Goal: Information Seeking & Learning: Obtain resource

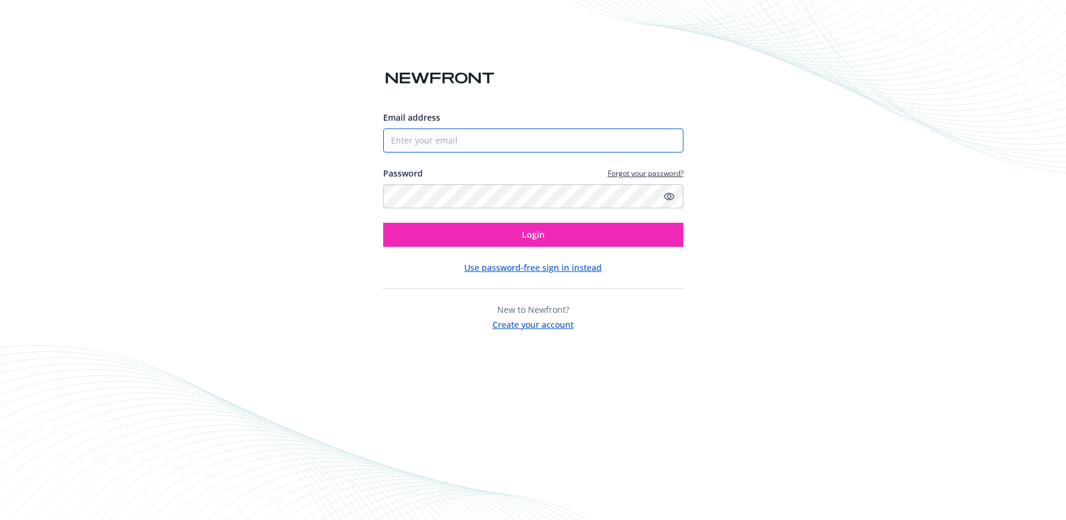
click at [427, 141] on input "Email address" at bounding box center [533, 141] width 300 height 24
type input "rachel.scott@newfront.com"
click at [383, 223] on button "Login" at bounding box center [533, 235] width 300 height 24
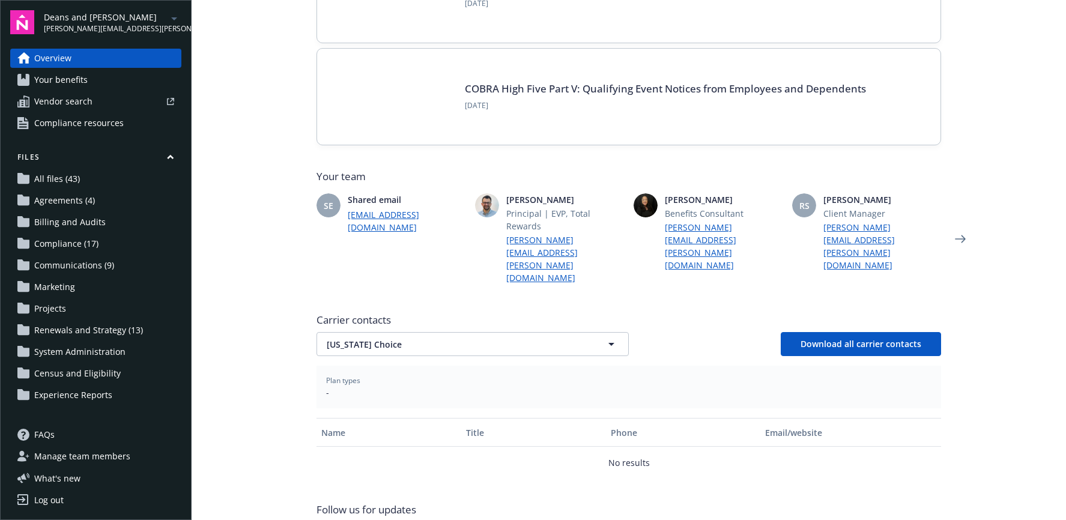
scroll to position [193, 0]
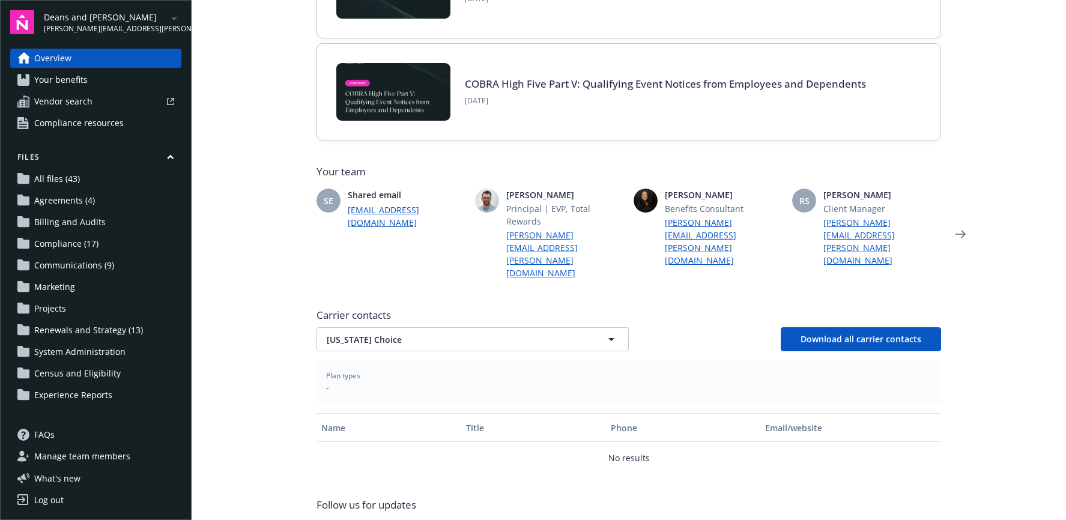
click at [103, 84] on link "Your benefits" at bounding box center [95, 79] width 171 height 19
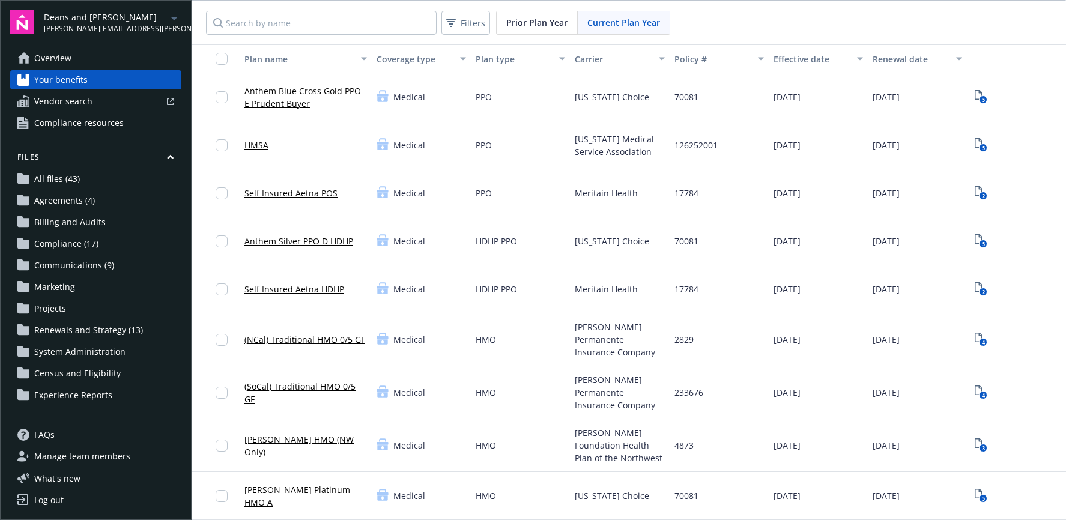
click at [302, 195] on link "Self Insured Aetna POS" at bounding box center [290, 193] width 93 height 13
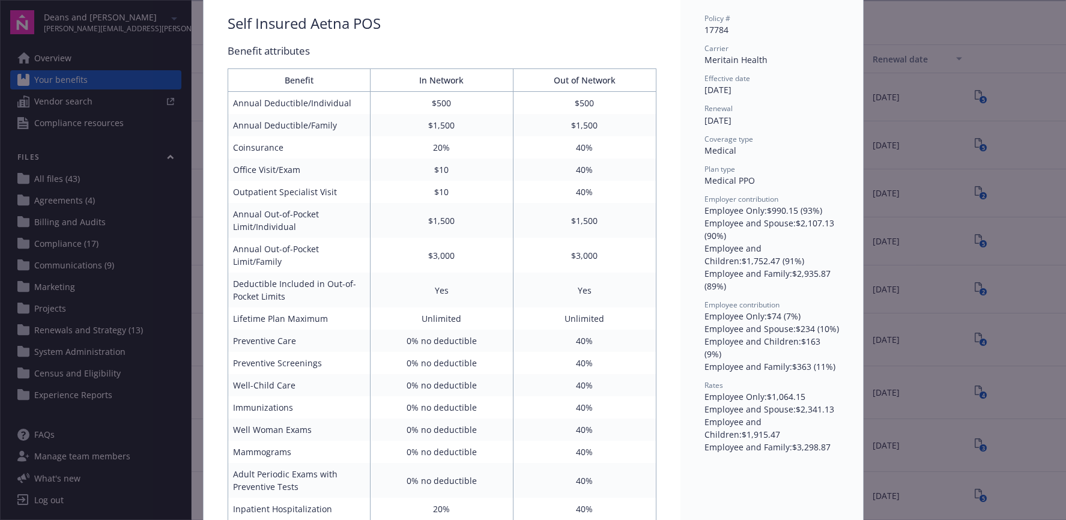
scroll to position [16, 0]
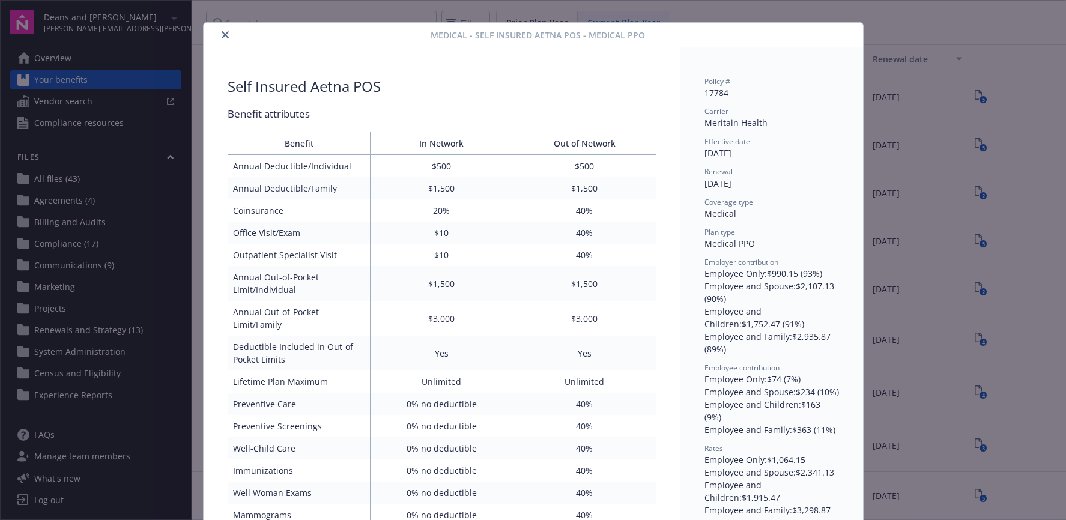
click at [217, 35] on div at bounding box center [319, 35] width 223 height 14
click at [222, 35] on icon "close" at bounding box center [225, 34] width 7 height 7
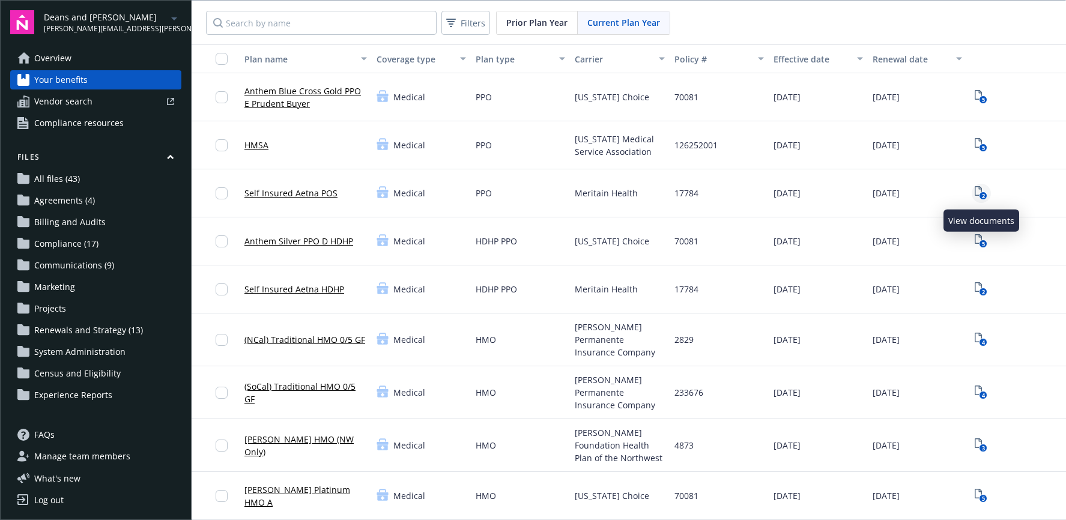
click at [983, 193] on text "2" at bounding box center [983, 196] width 3 height 8
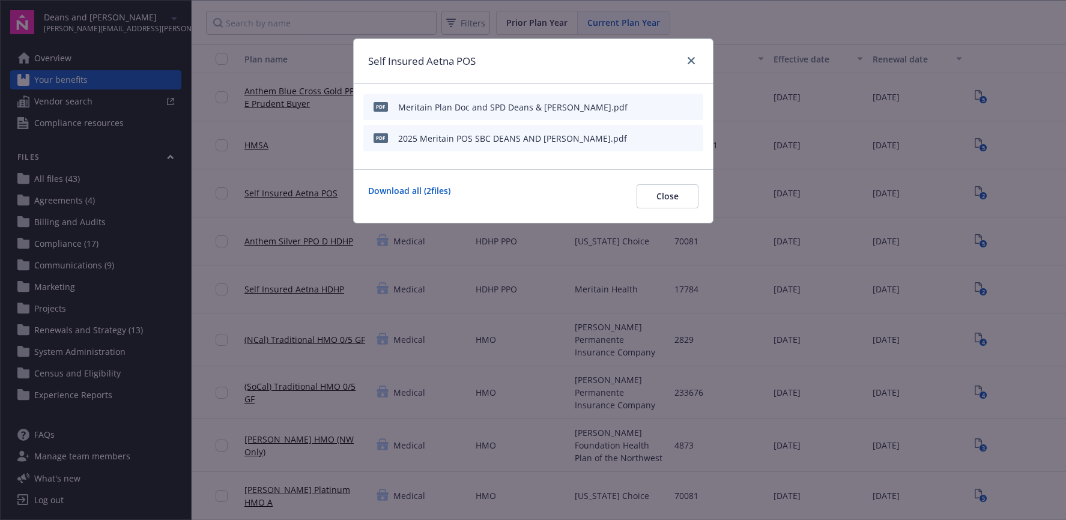
click at [692, 140] on icon "preview file" at bounding box center [691, 137] width 11 height 8
click at [691, 55] on link "close" at bounding box center [691, 60] width 14 height 14
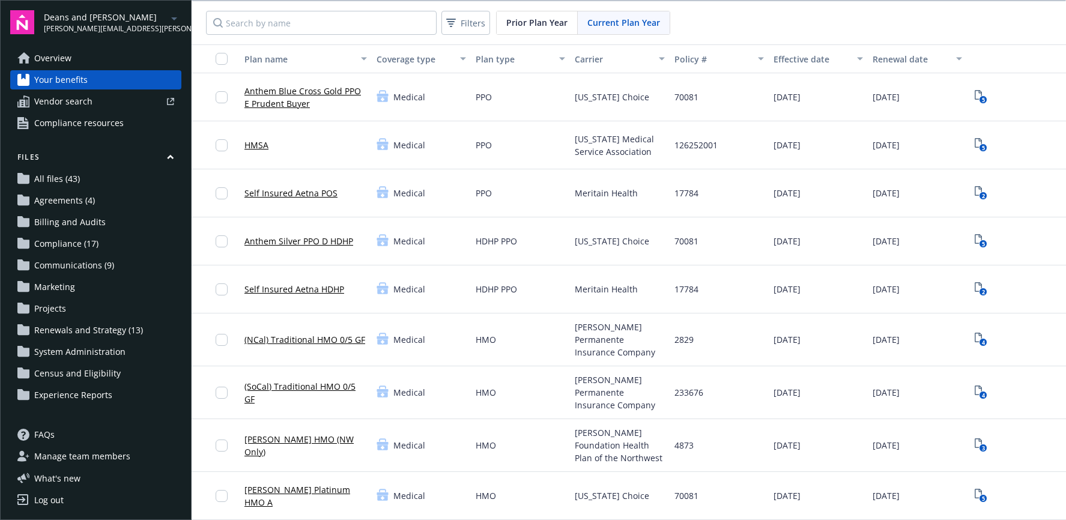
click at [304, 190] on link "Self Insured Aetna POS" at bounding box center [290, 193] width 93 height 13
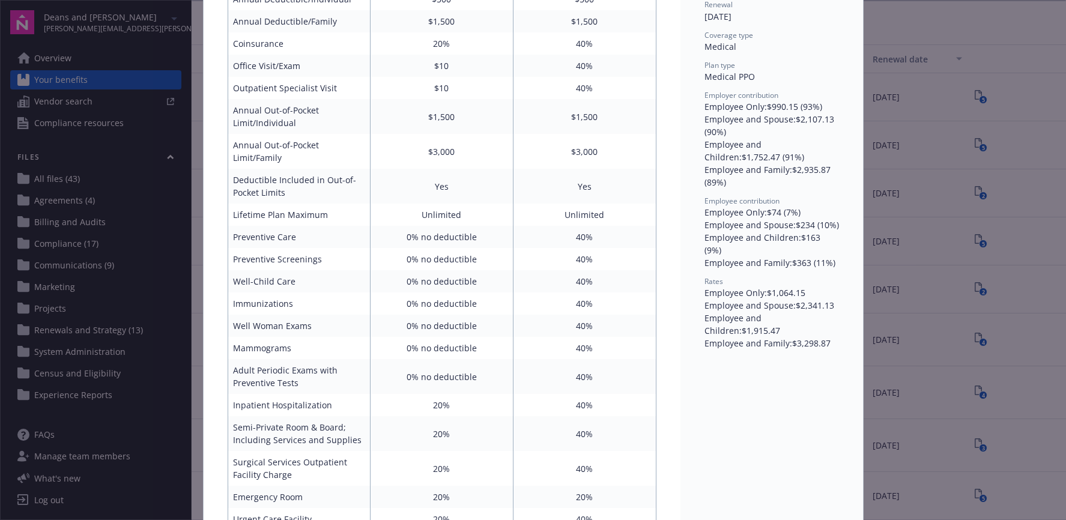
scroll to position [16, 0]
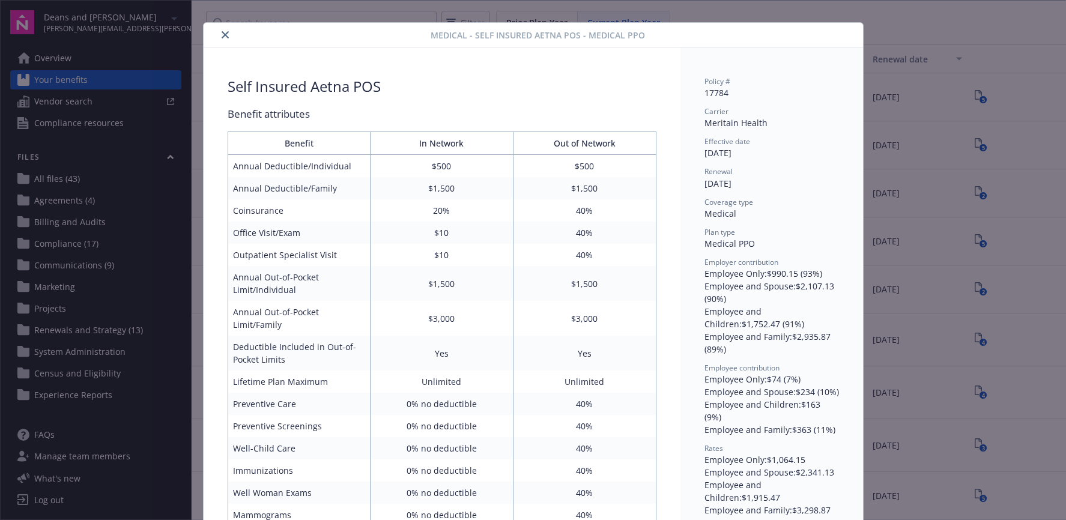
click at [223, 38] on icon "close" at bounding box center [225, 34] width 7 height 7
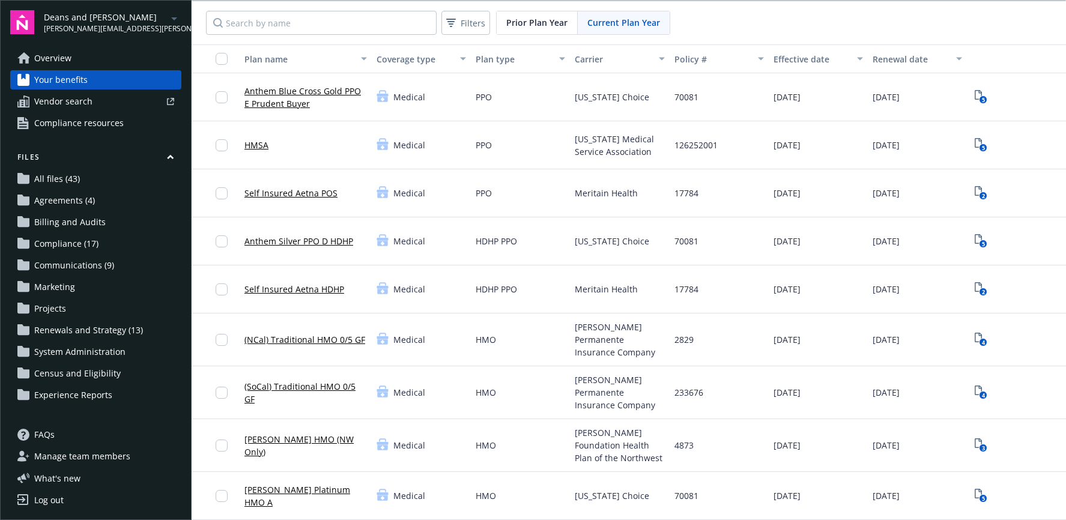
click at [62, 261] on span "Communications (9)" at bounding box center [74, 265] width 80 height 19
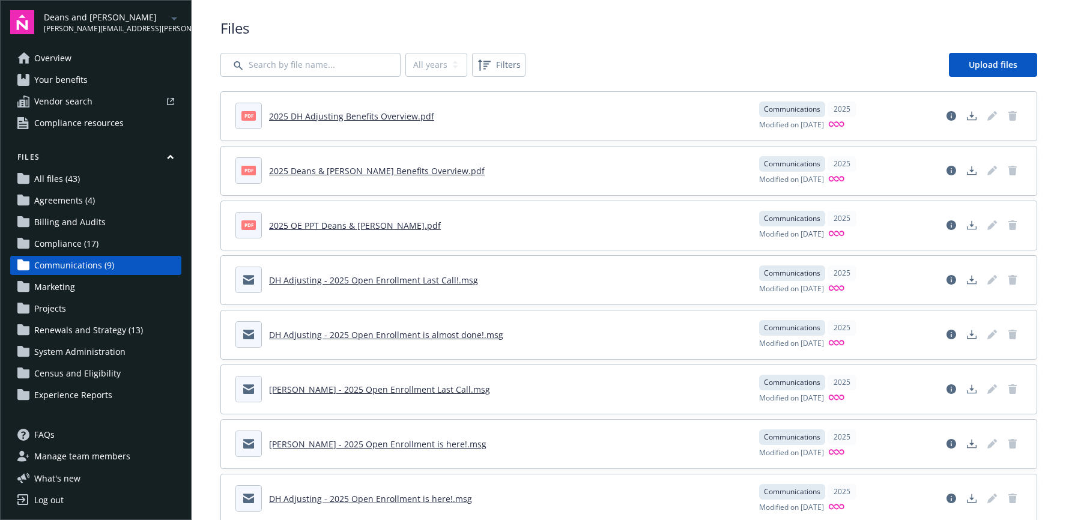
scroll to position [16, 0]
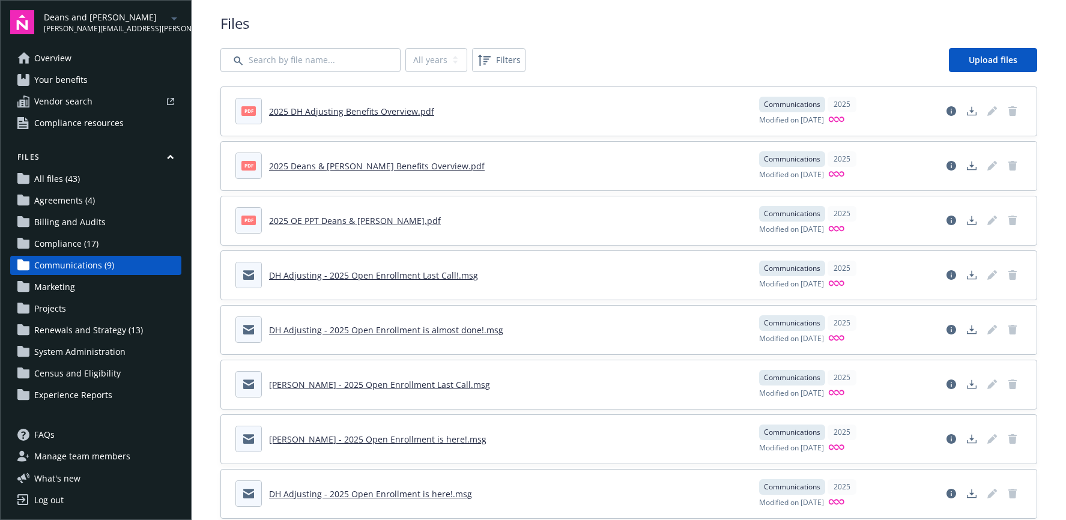
click at [353, 166] on link "2025 Deans & Homer Benefits Overview.pdf" at bounding box center [377, 165] width 216 height 11
click at [306, 107] on link "2025 DH Adjusting Benefits Overview.pdf" at bounding box center [351, 111] width 165 height 11
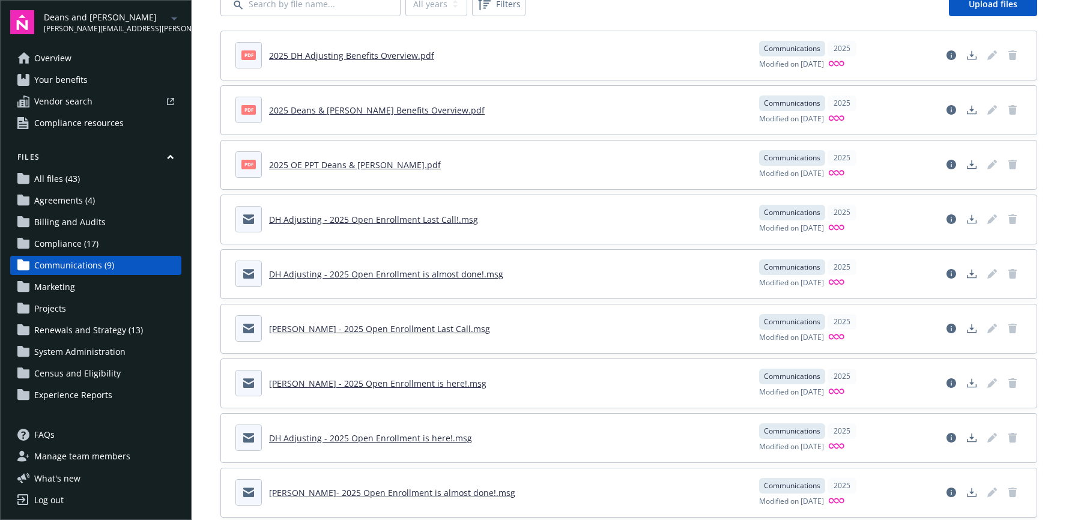
scroll to position [98, 0]
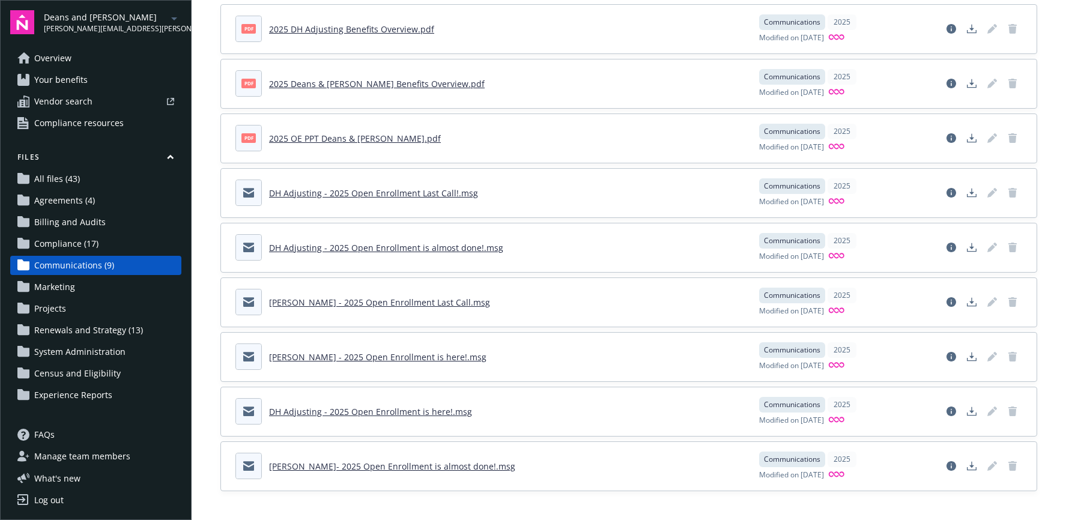
click at [67, 327] on span "Renewals and Strategy (13)" at bounding box center [88, 330] width 109 height 19
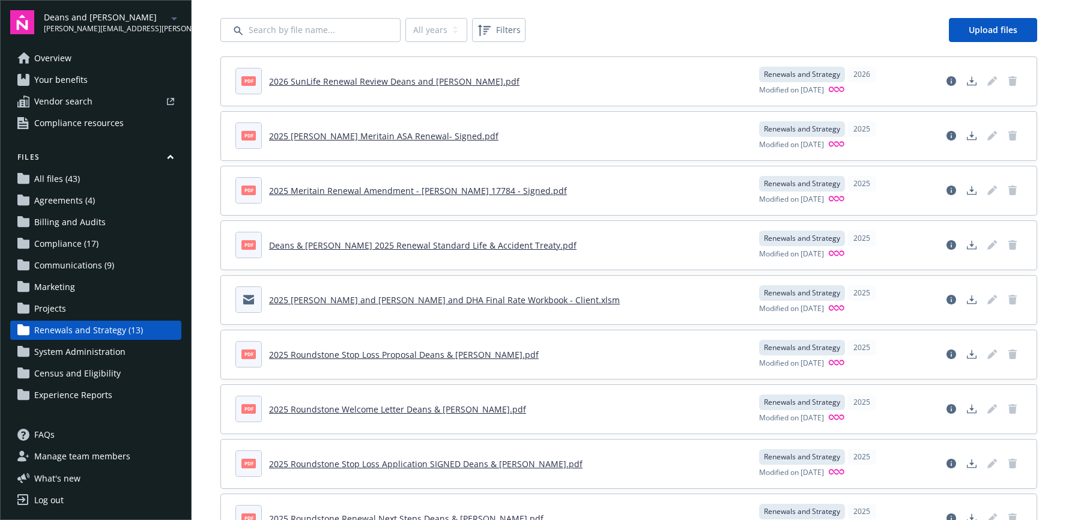
scroll to position [64, 0]
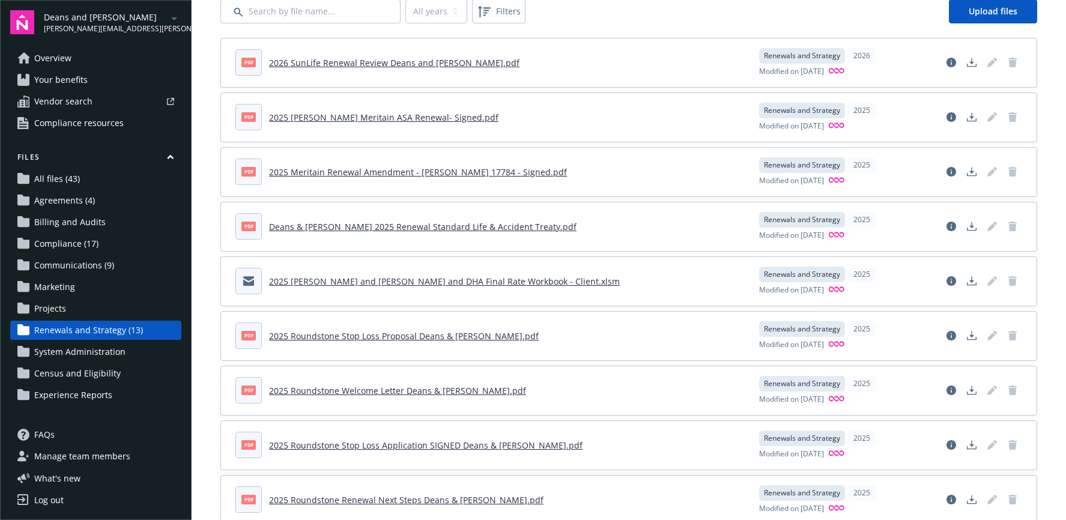
click at [66, 81] on span "Your benefits" at bounding box center [60, 79] width 53 height 19
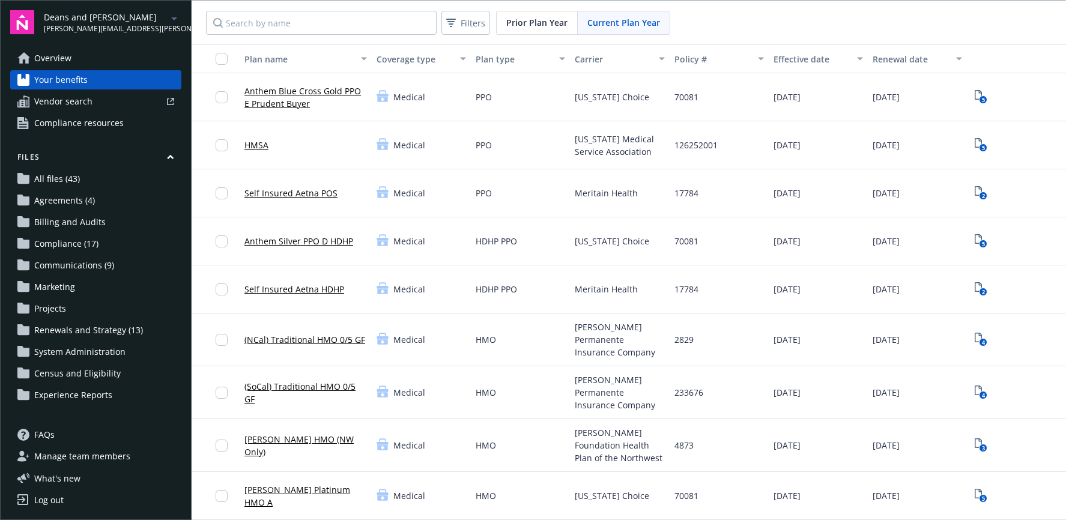
click at [992, 190] on div "2" at bounding box center [1016, 193] width 89 height 19
click at [987, 190] on icon "2" at bounding box center [981, 193] width 13 height 14
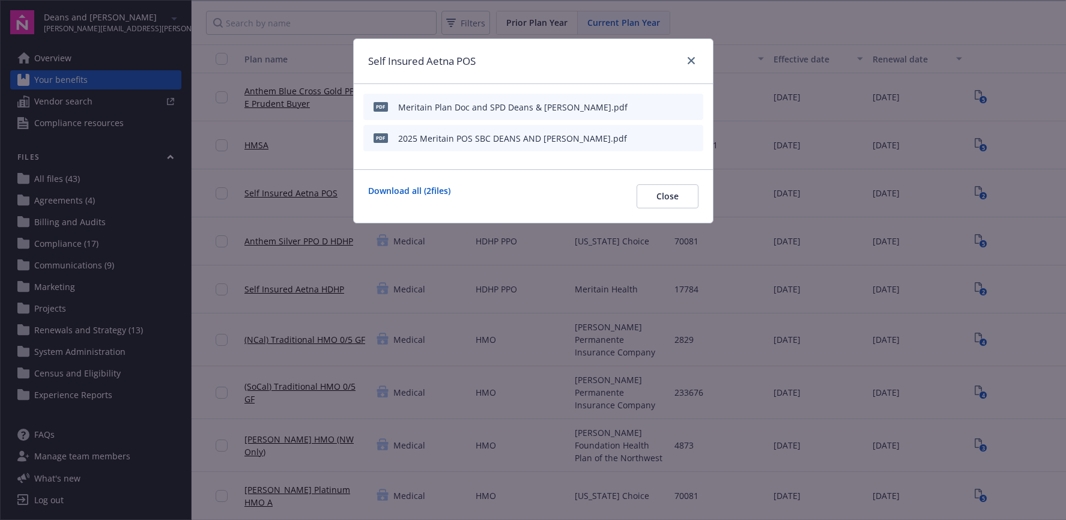
click at [691, 103] on icon "preview file" at bounding box center [691, 106] width 11 height 8
click at [692, 60] on icon "close" at bounding box center [691, 60] width 7 height 7
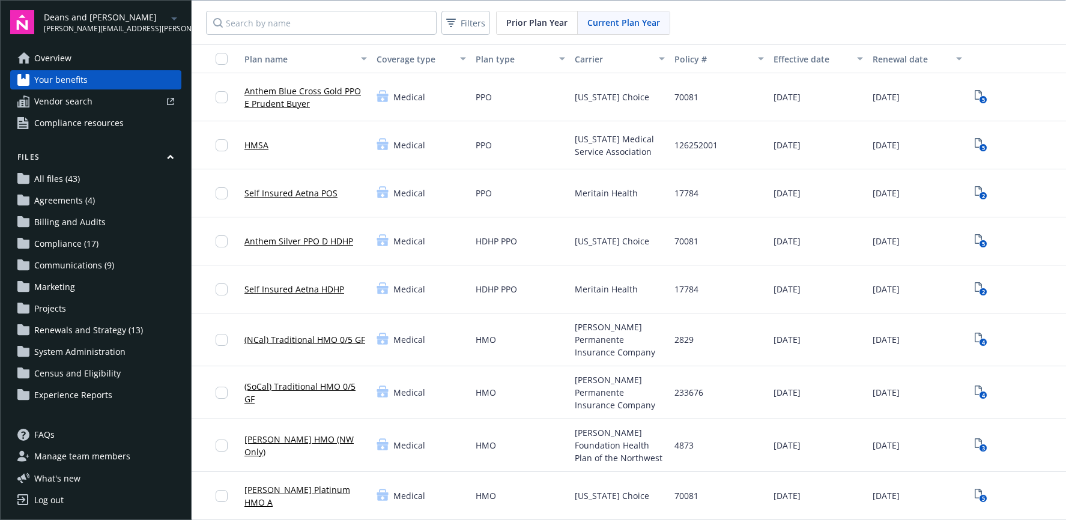
click at [289, 195] on link "Self Insured Aetna POS" at bounding box center [290, 193] width 93 height 13
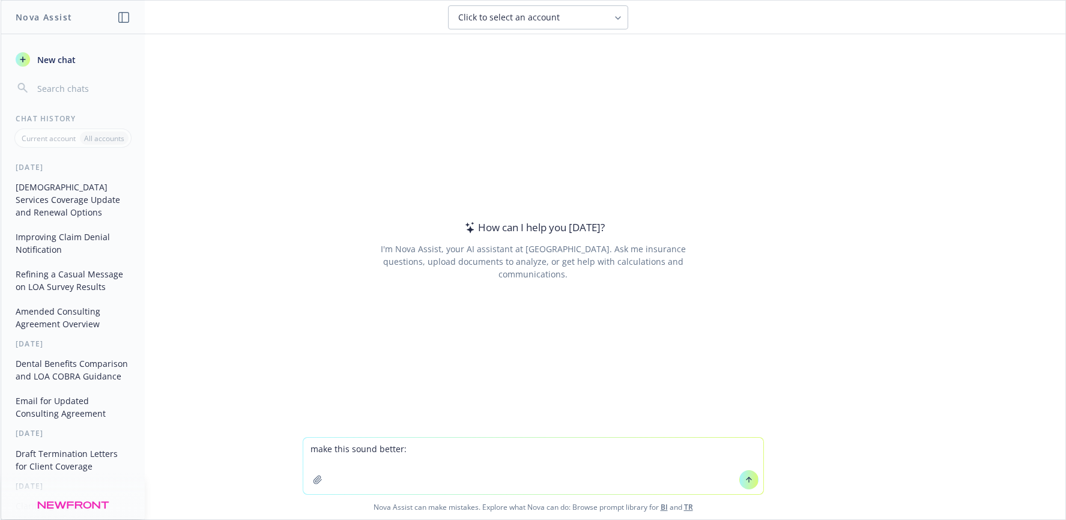
type textarea "make this sound better: Hi [PERSON_NAME], Our team has prepared the attached dr…"
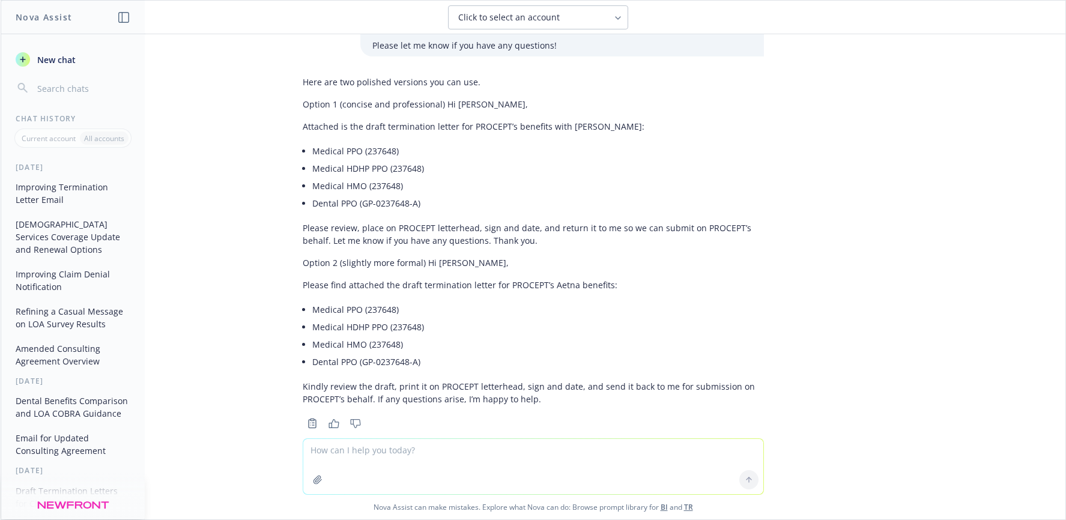
scroll to position [133, 0]
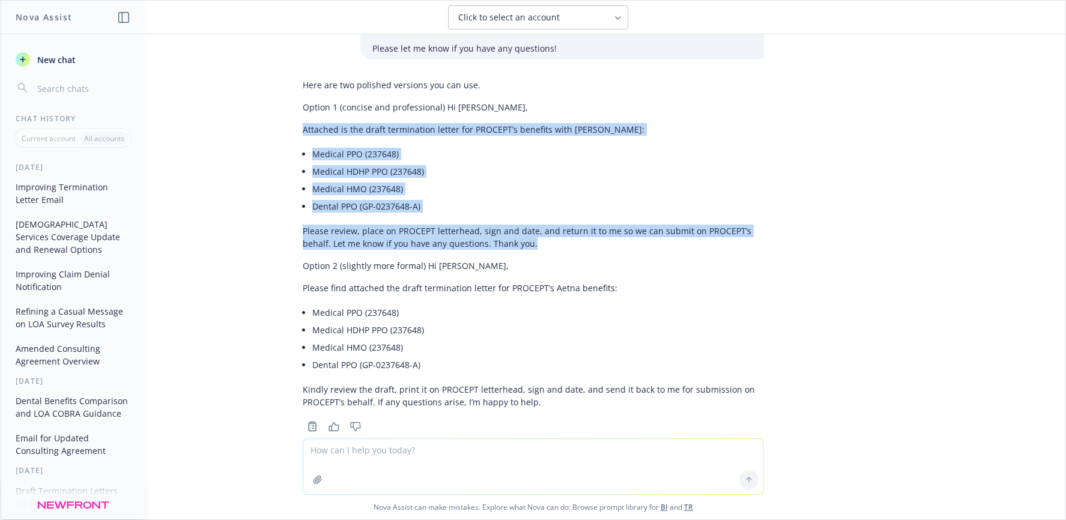
drag, startPoint x: 530, startPoint y: 234, endPoint x: 279, endPoint y: 108, distance: 280.7
click at [279, 108] on div "make this sound better: Hi [PERSON_NAME], Our team has prepared the attached dr…" at bounding box center [533, 236] width 1065 height 404
copy div "Attached is the draft termination letter for PROCEPT’s benefits with Aetna: Med…"
click at [408, 145] on li "Medical PPO (237648)" at bounding box center [538, 153] width 452 height 17
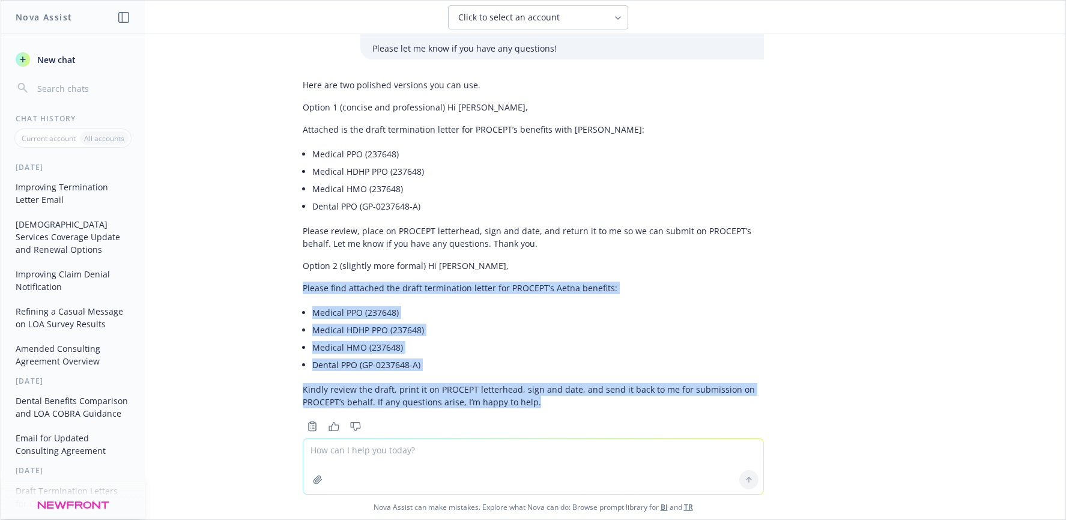
drag, startPoint x: 291, startPoint y: 272, endPoint x: 527, endPoint y: 386, distance: 261.9
click at [527, 386] on div "Here are two polished versions you can use. Option 1 (concise and professional)…" at bounding box center [533, 254] width 480 height 361
copy div "Please find attached the draft termination letter for PROCEPT’s Aetna benefits:…"
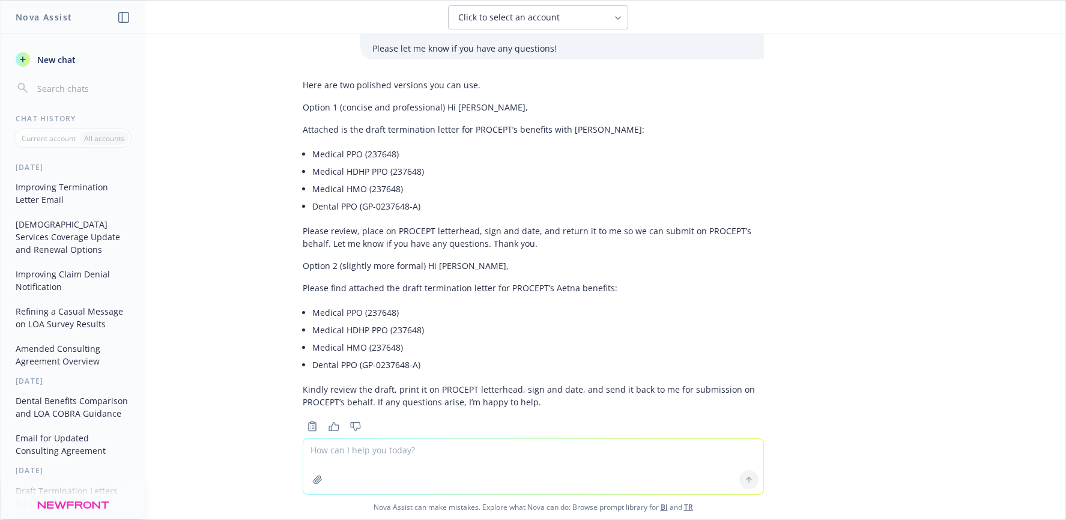
click at [384, 454] on textarea at bounding box center [533, 466] width 460 height 55
type textarea "M"
paste textarea "Our client is inquiring about an employee who is on LOA due to workers comp. Th…"
type textarea "make this sound better: Our client is inquiring about an employee who is on LOA…"
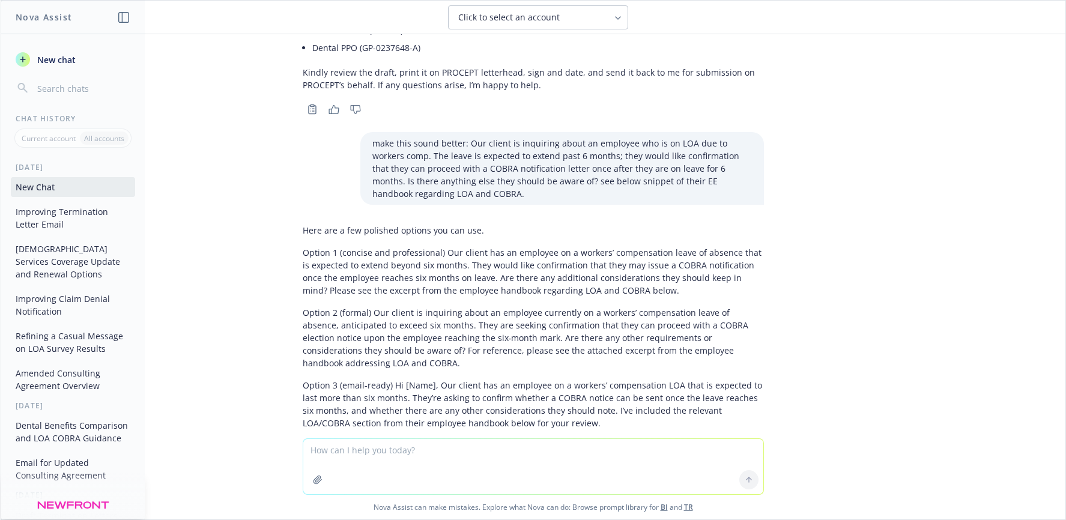
scroll to position [471, 0]
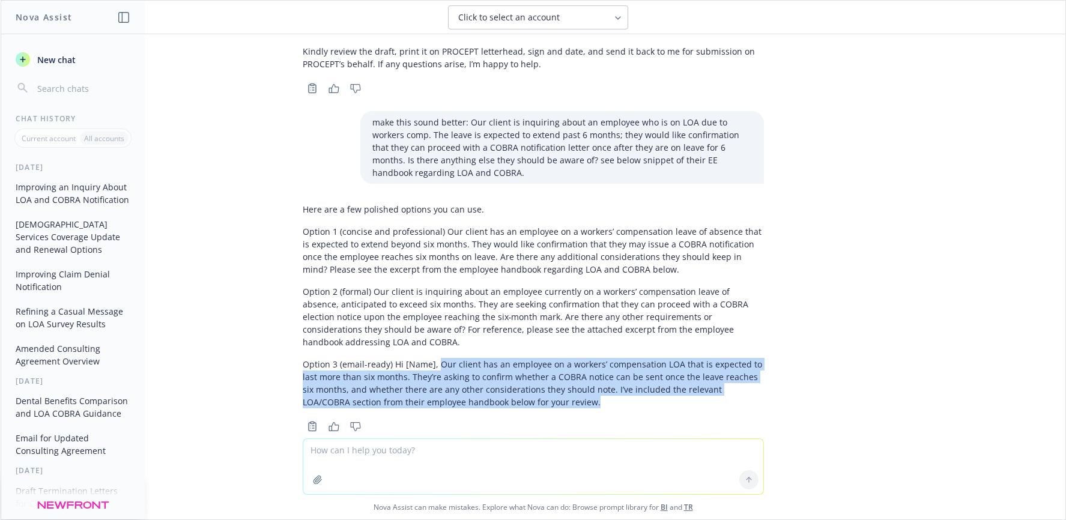
drag, startPoint x: 429, startPoint y: 338, endPoint x: 544, endPoint y: 376, distance: 121.0
click at [544, 376] on p "Option 3 (email-ready) Hi [Name], Our client has an employee on a workers’ comp…" at bounding box center [533, 383] width 461 height 50
copy p "Our client has an employee on a workers’ compensation LOA that is expected to l…"
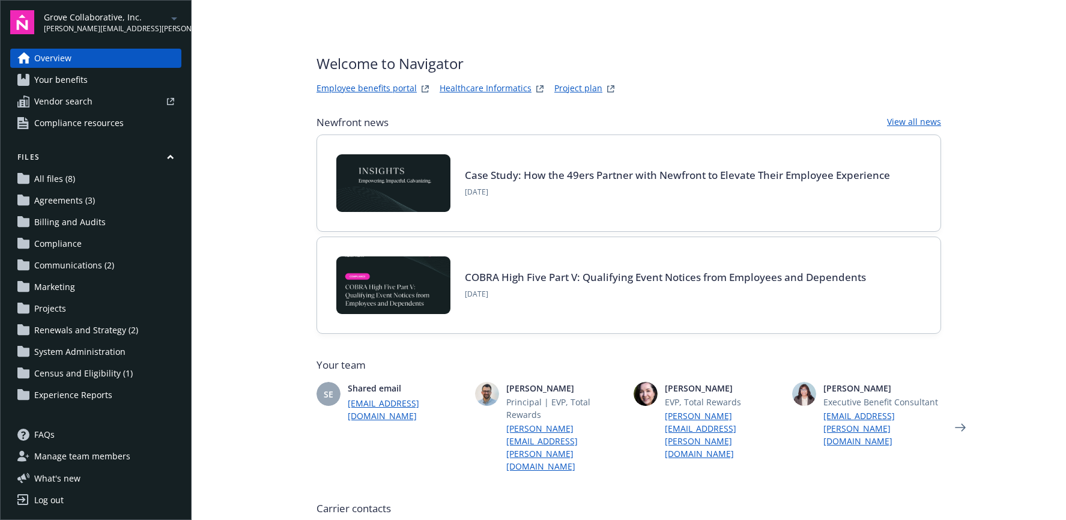
click at [108, 77] on link "Your benefits" at bounding box center [95, 79] width 171 height 19
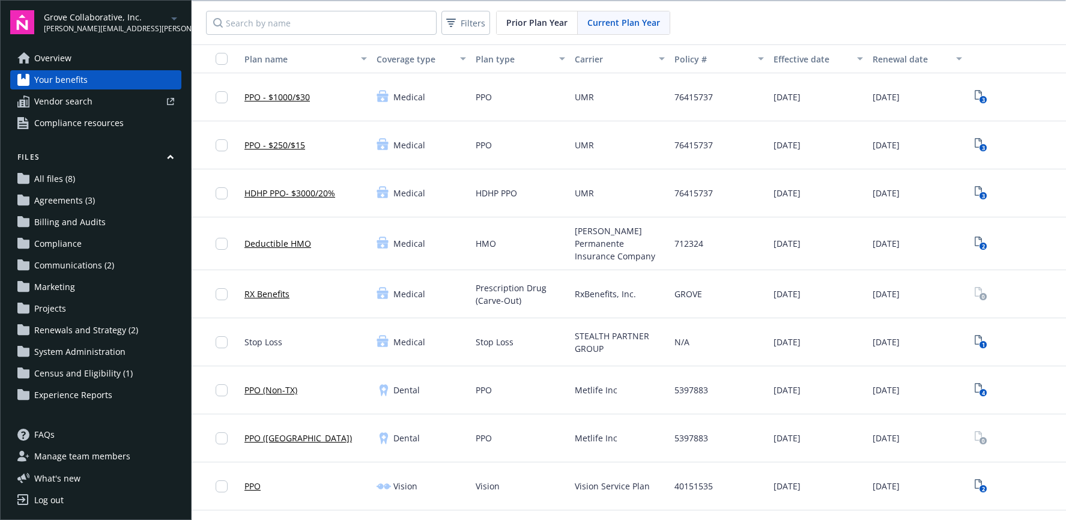
click at [80, 52] on link "Overview" at bounding box center [95, 58] width 171 height 19
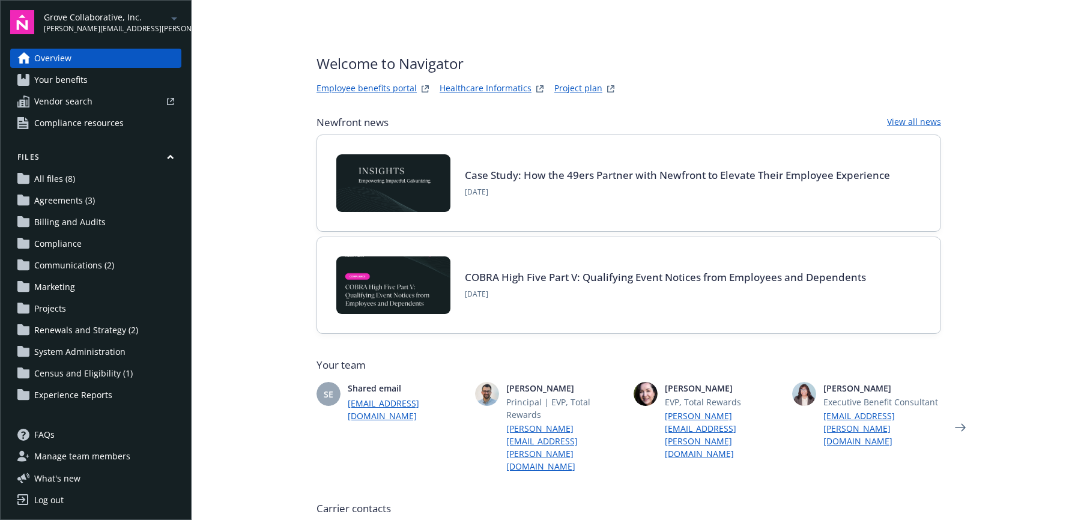
click at [390, 84] on link "Employee benefits portal" at bounding box center [367, 89] width 100 height 14
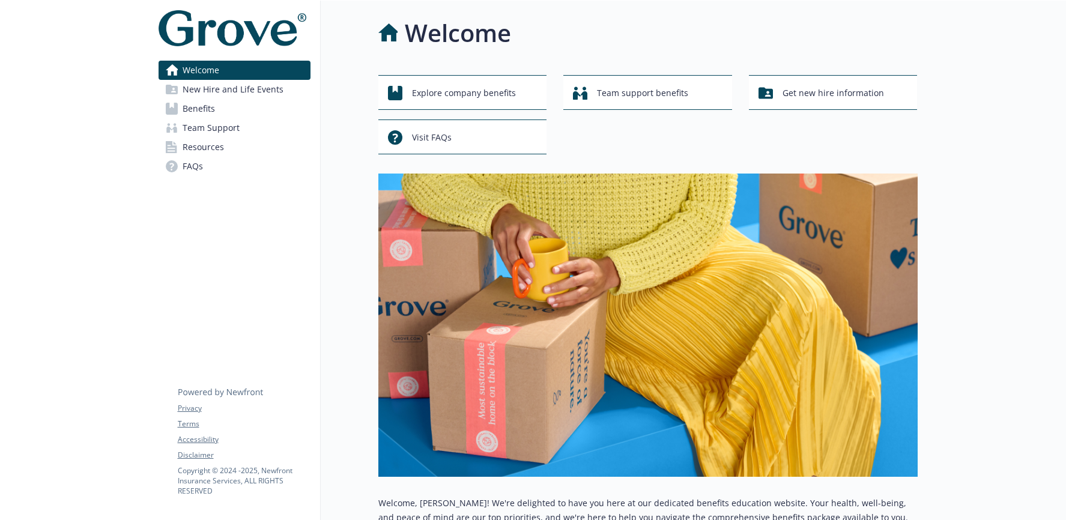
click at [244, 148] on link "Resources" at bounding box center [235, 147] width 152 height 19
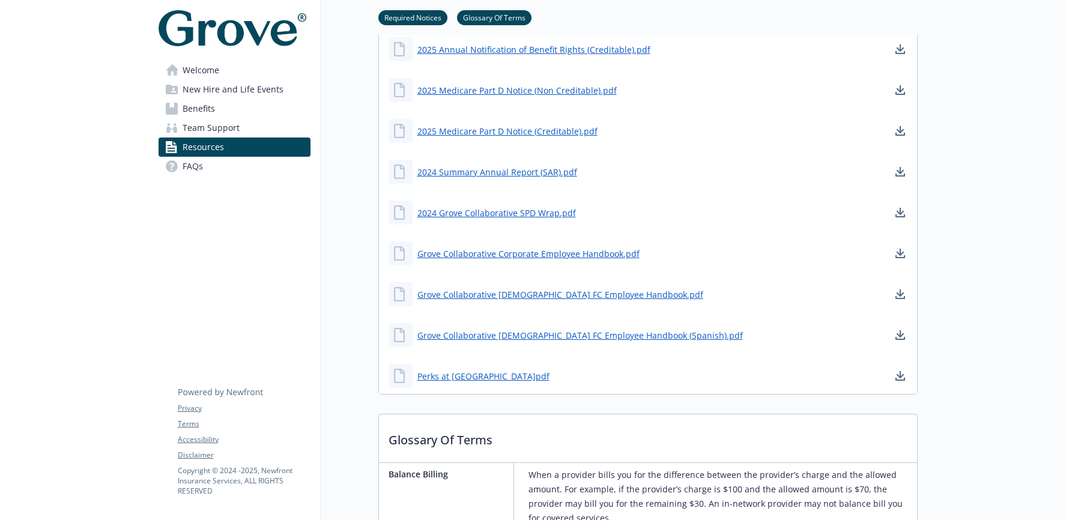
scroll to position [907, 0]
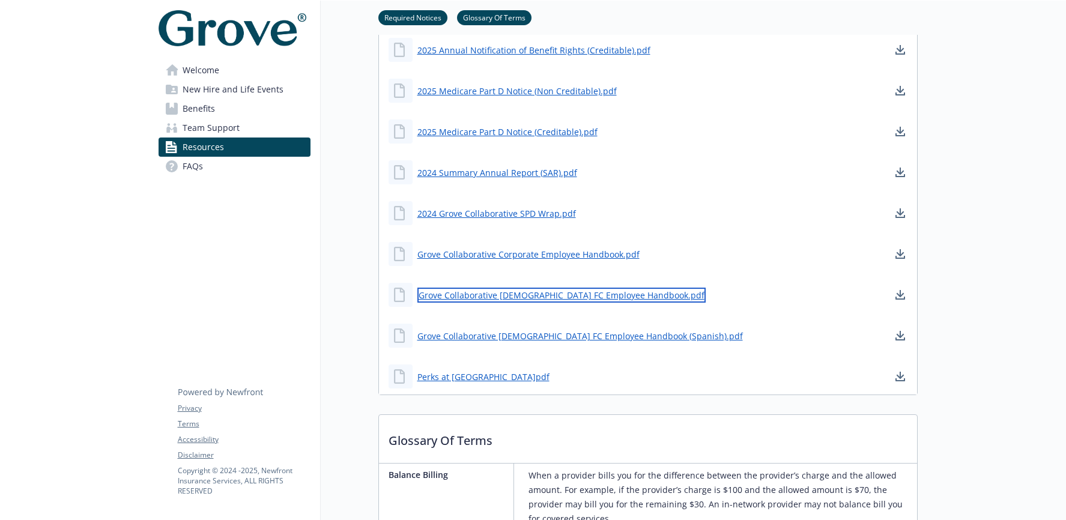
click at [512, 297] on link "Grove Collaborative Hourly FC Employee Handbook.pdf" at bounding box center [561, 295] width 288 height 15
